Goal: Find specific page/section

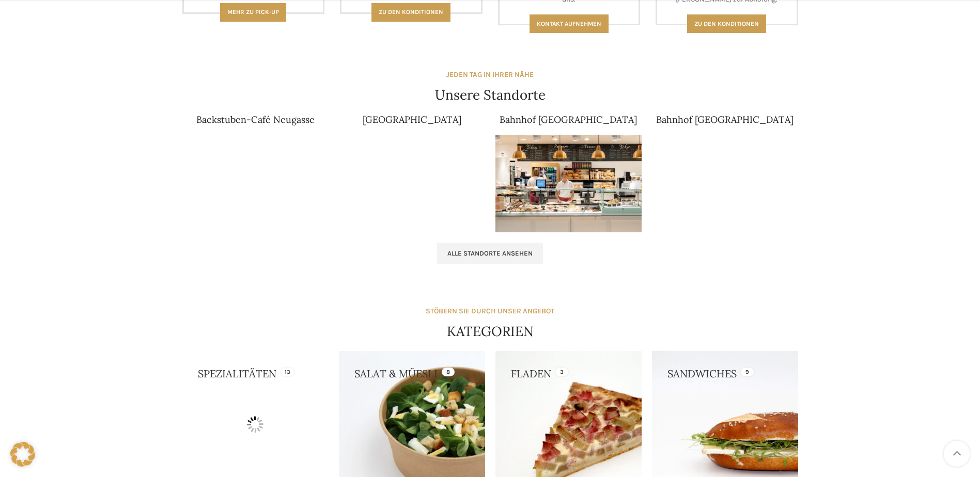
scroll to position [620, 0]
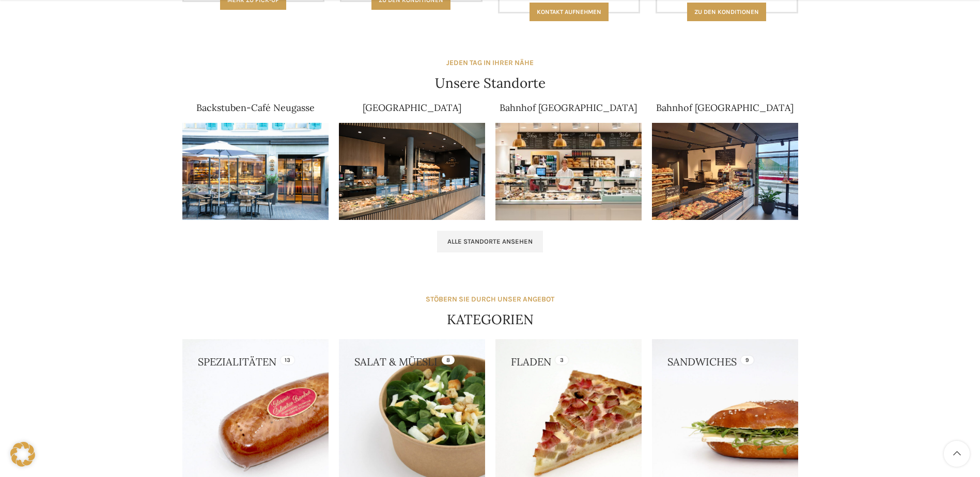
click at [277, 113] on link "Backstuben-Café Neugasse" at bounding box center [255, 108] width 118 height 12
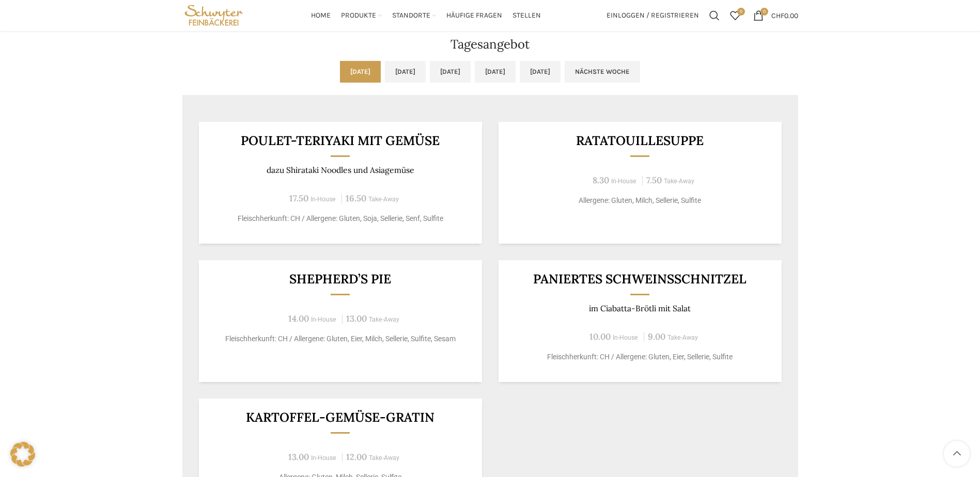
scroll to position [826, 0]
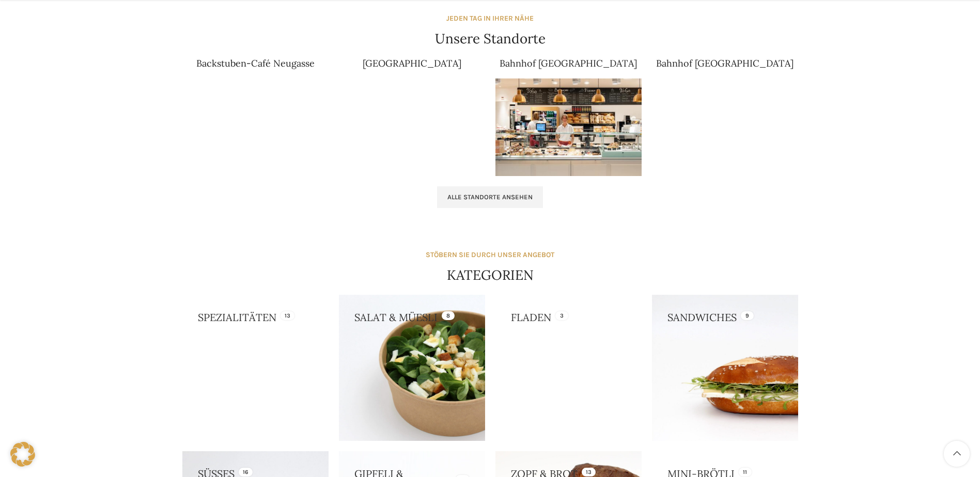
scroll to position [671, 0]
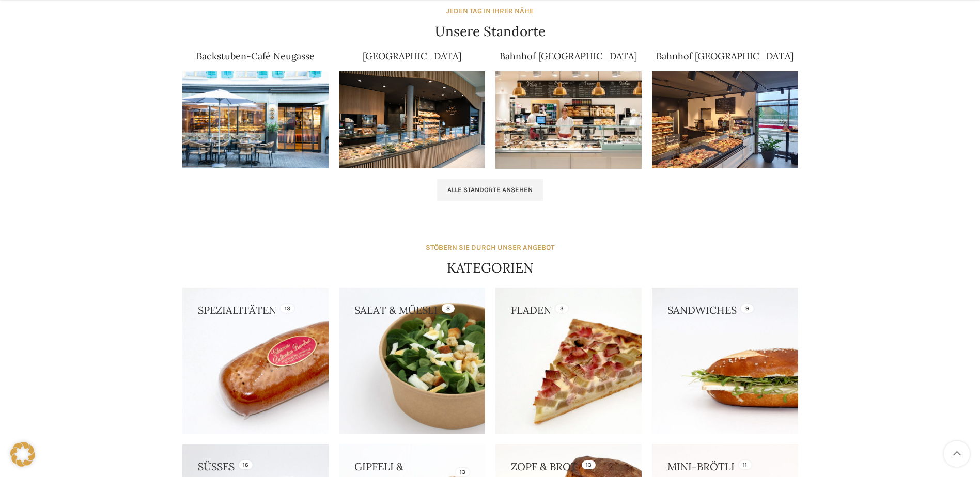
click at [293, 55] on link "Backstuben-Café Neugasse" at bounding box center [255, 56] width 118 height 12
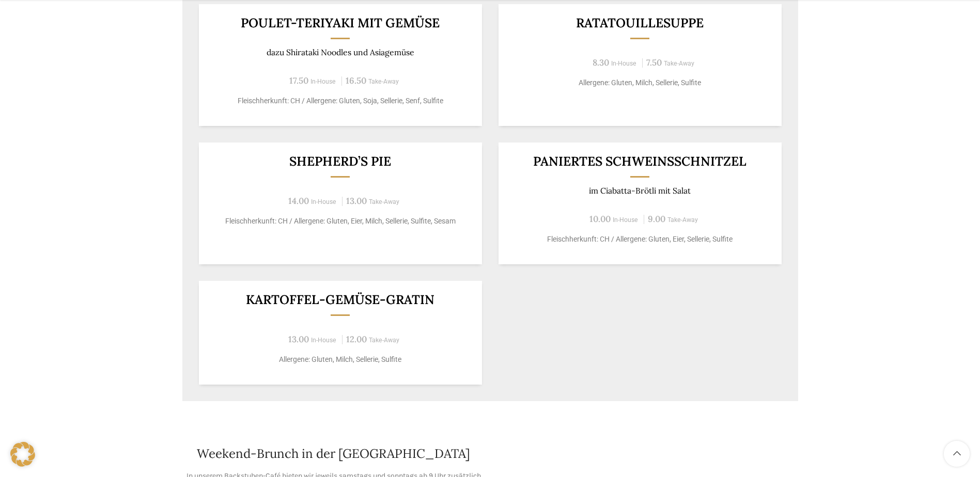
scroll to position [981, 0]
